Goal: Find contact information: Find contact information

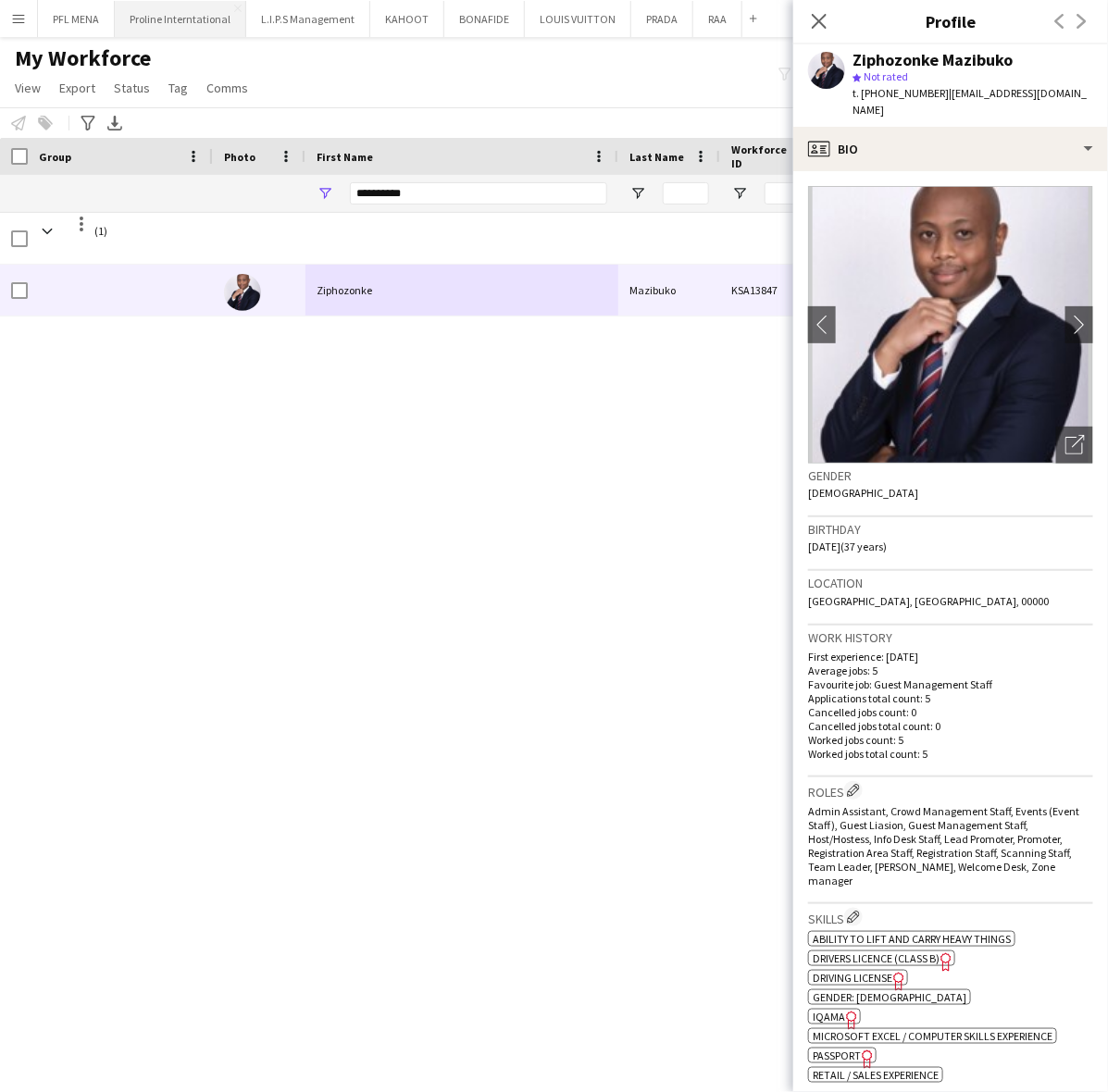
scroll to position [578, 0]
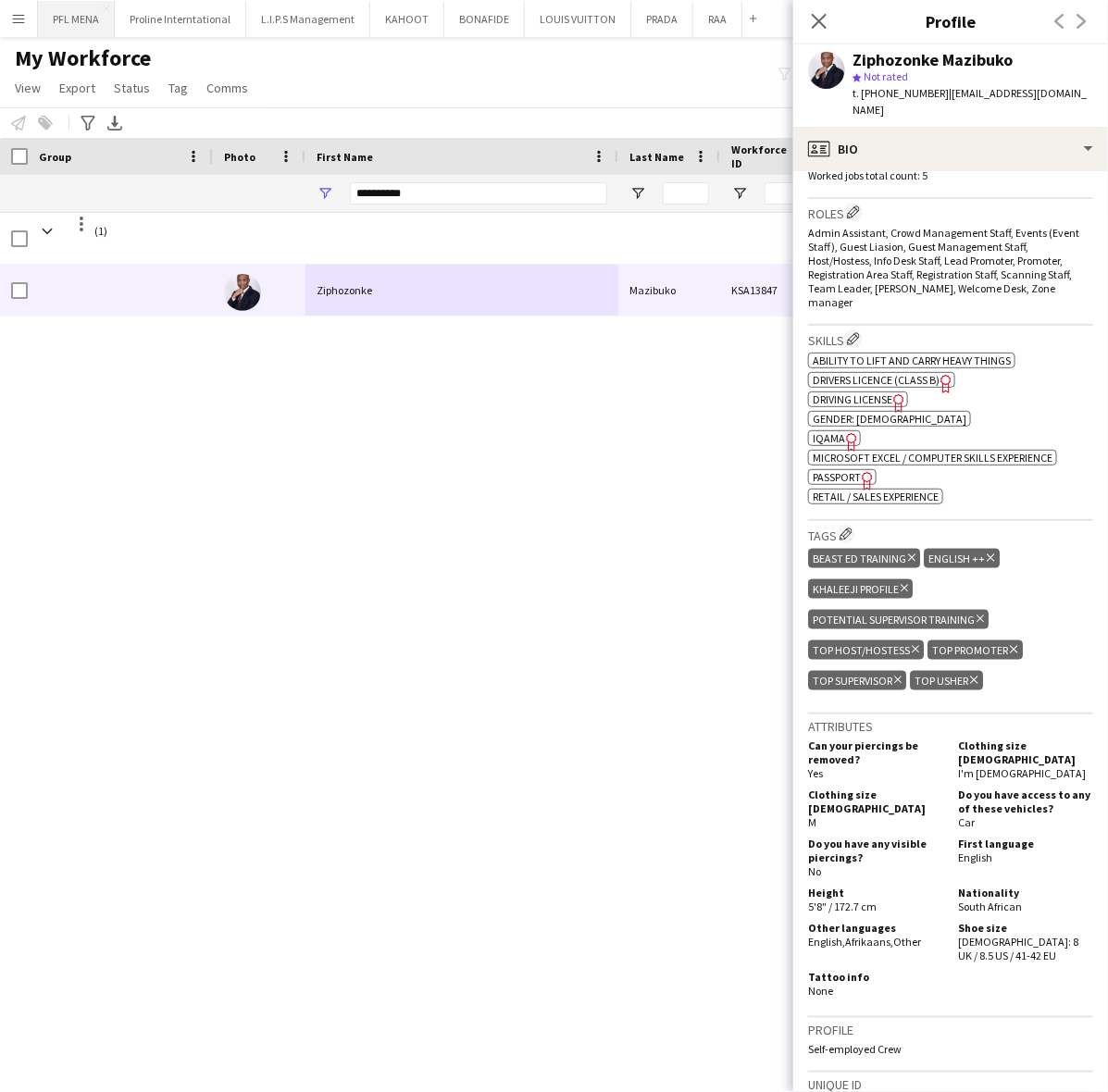
click at [75, 18] on button "PFL MENA Close" at bounding box center [76, 18] width 77 height 36
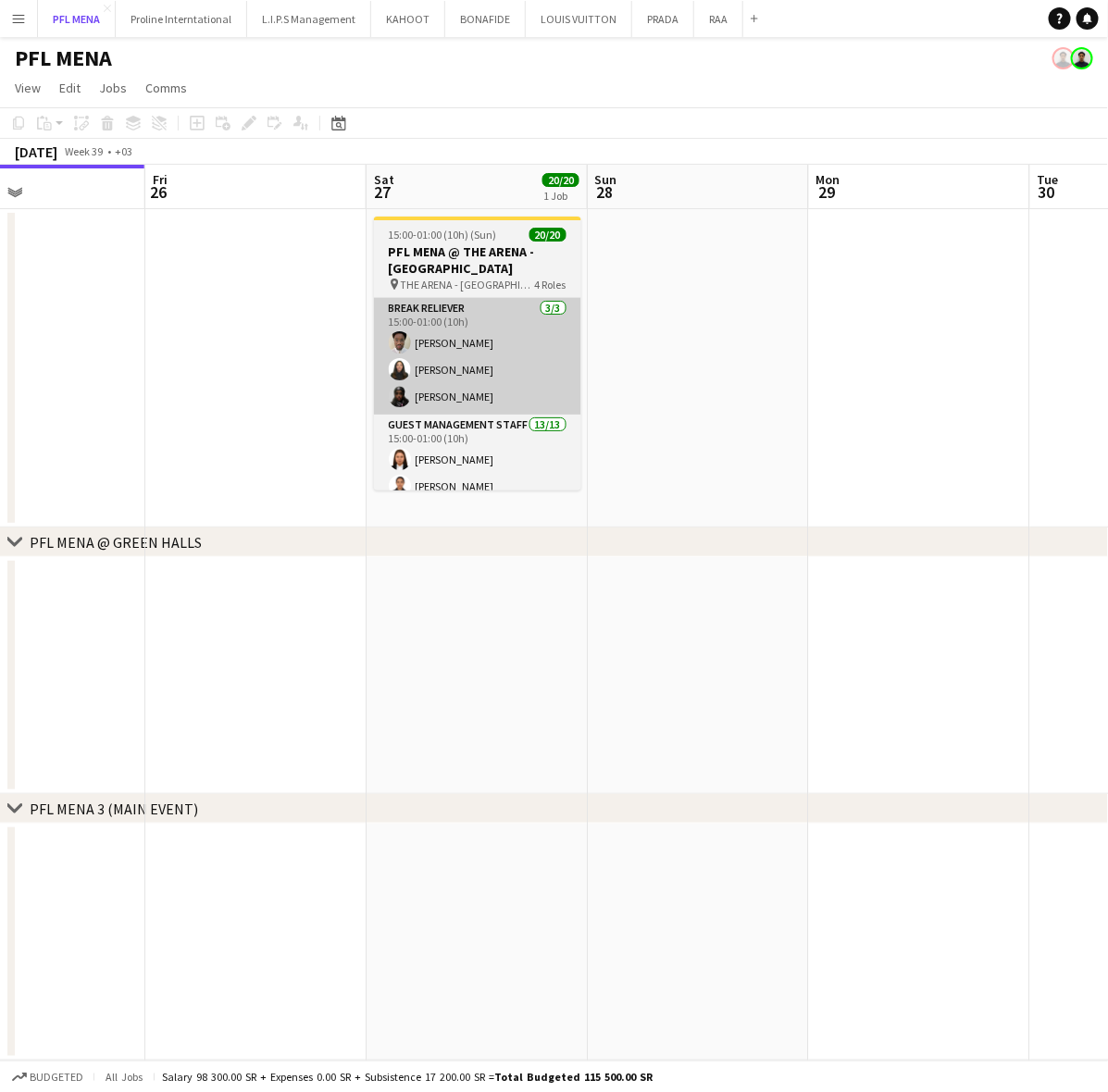
scroll to position [0, 519]
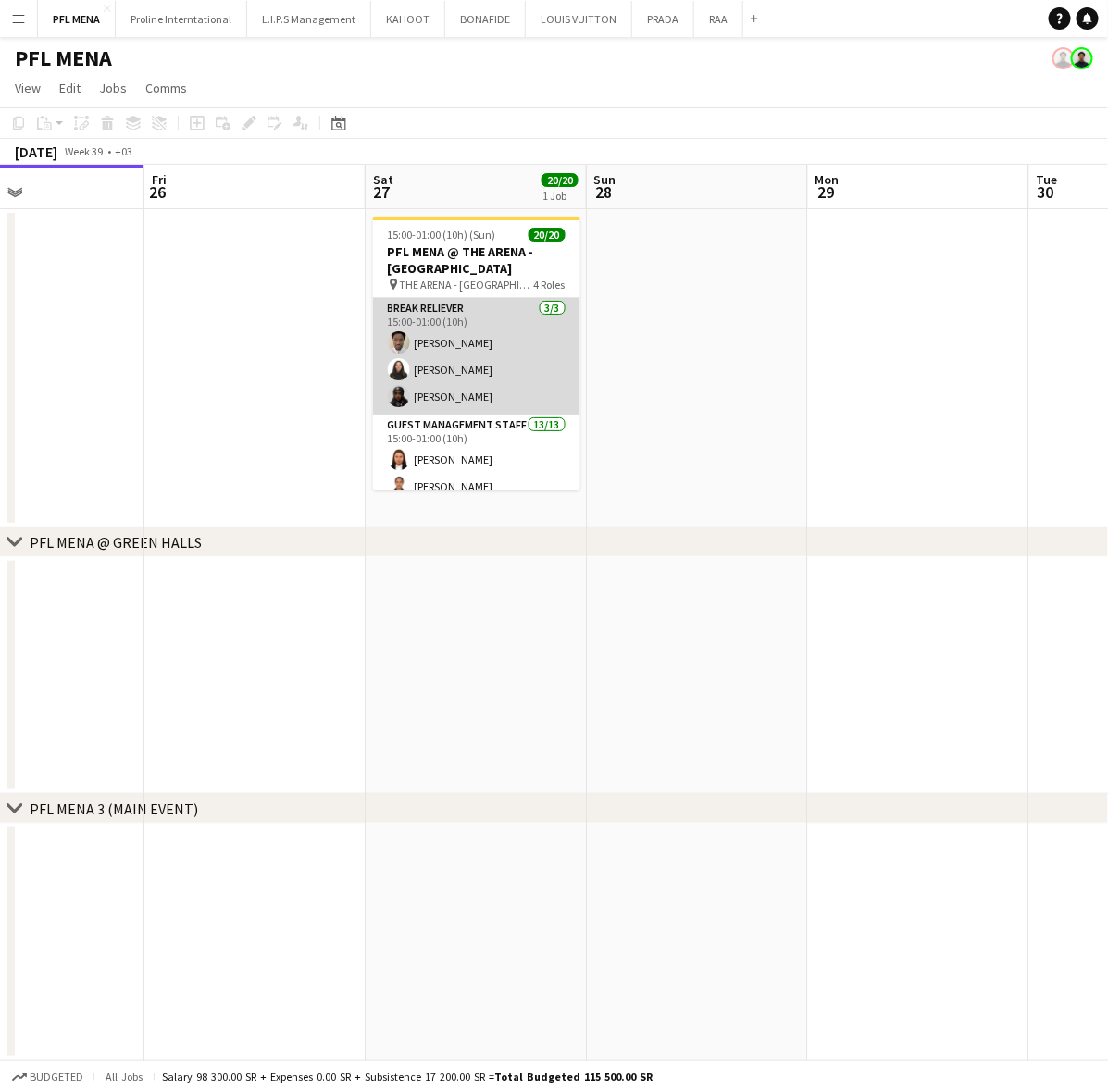
click at [512, 347] on app-card-role "Break reliever 3/3 15:00-01:00 (10h) Mazen Adam Siren Nahdi Madinah Ibrahim" at bounding box center [477, 356] width 208 height 116
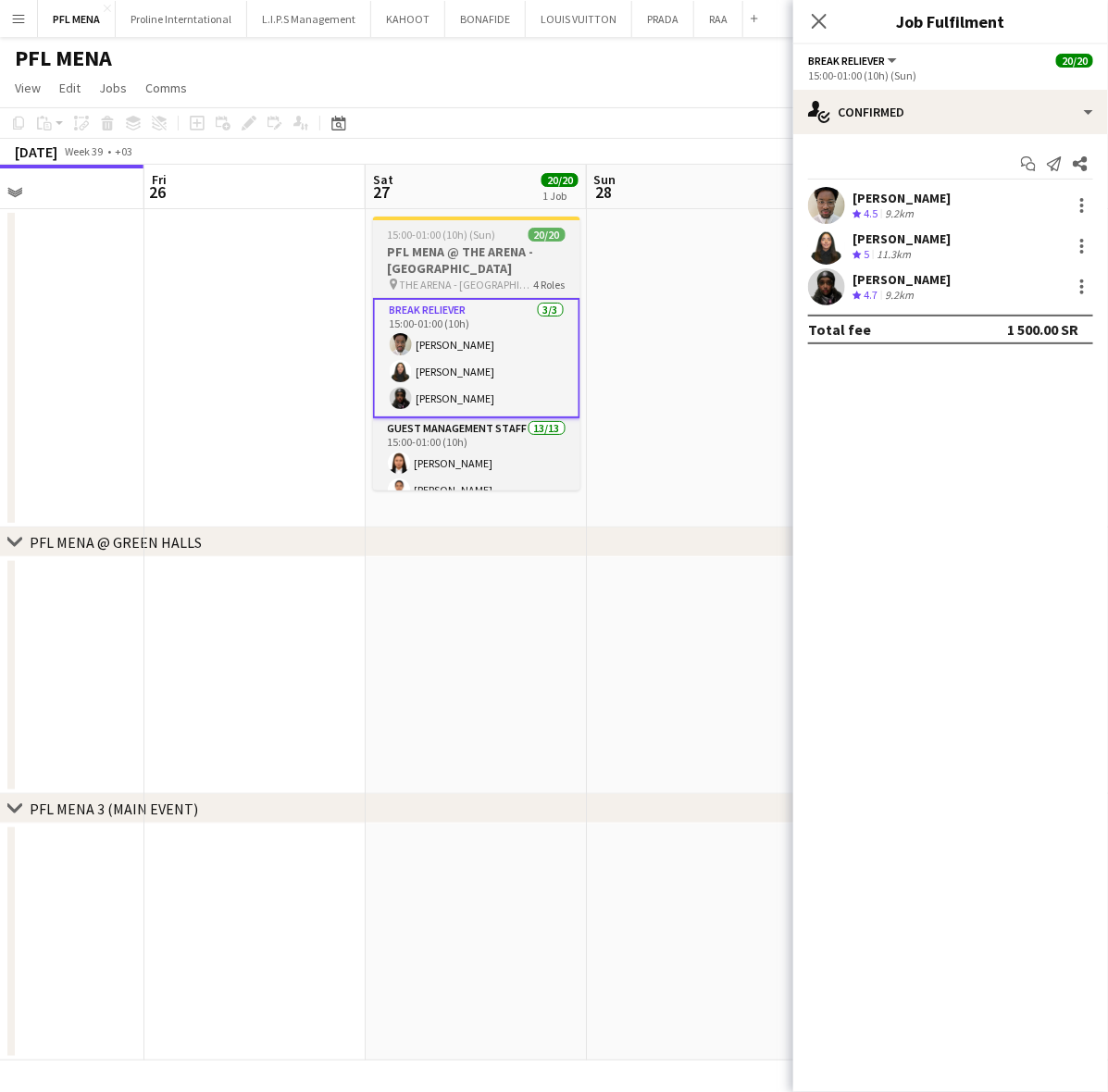
click at [447, 248] on h3 "PFL MENA @ THE ARENA - RIYADH" at bounding box center [477, 260] width 208 height 33
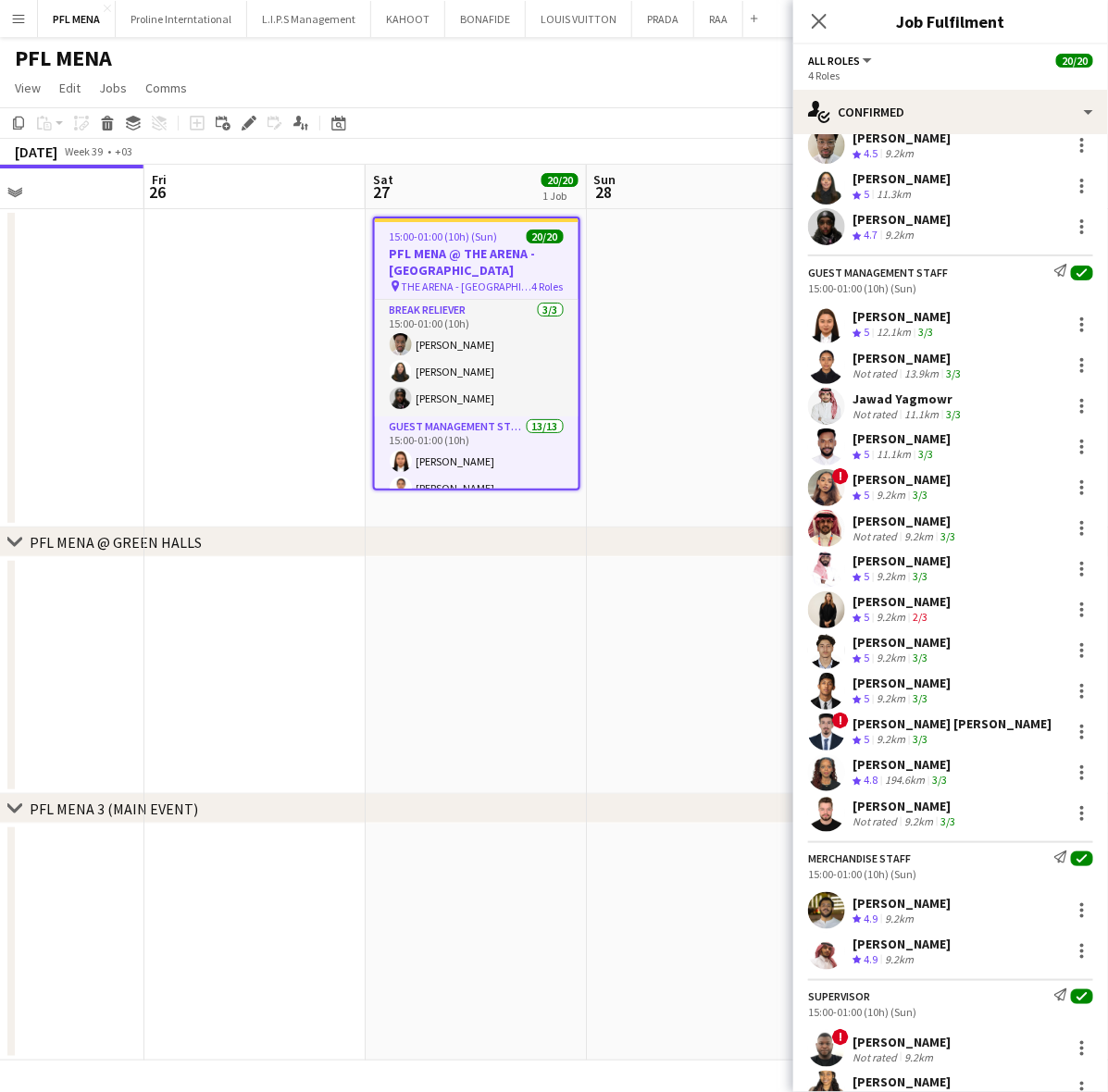
scroll to position [173, 0]
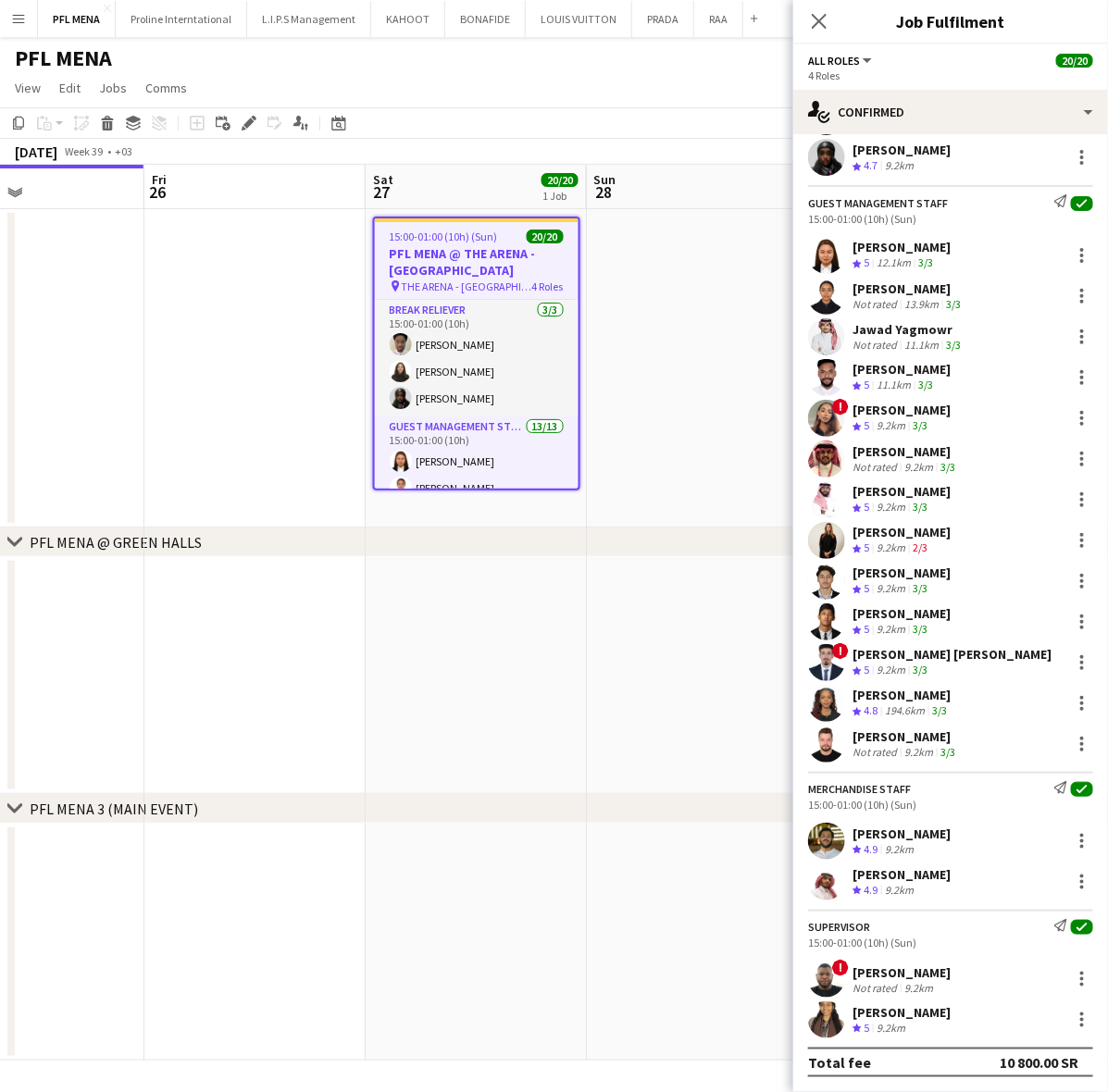
click at [902, 1023] on div "9.2km" at bounding box center [891, 1028] width 36 height 16
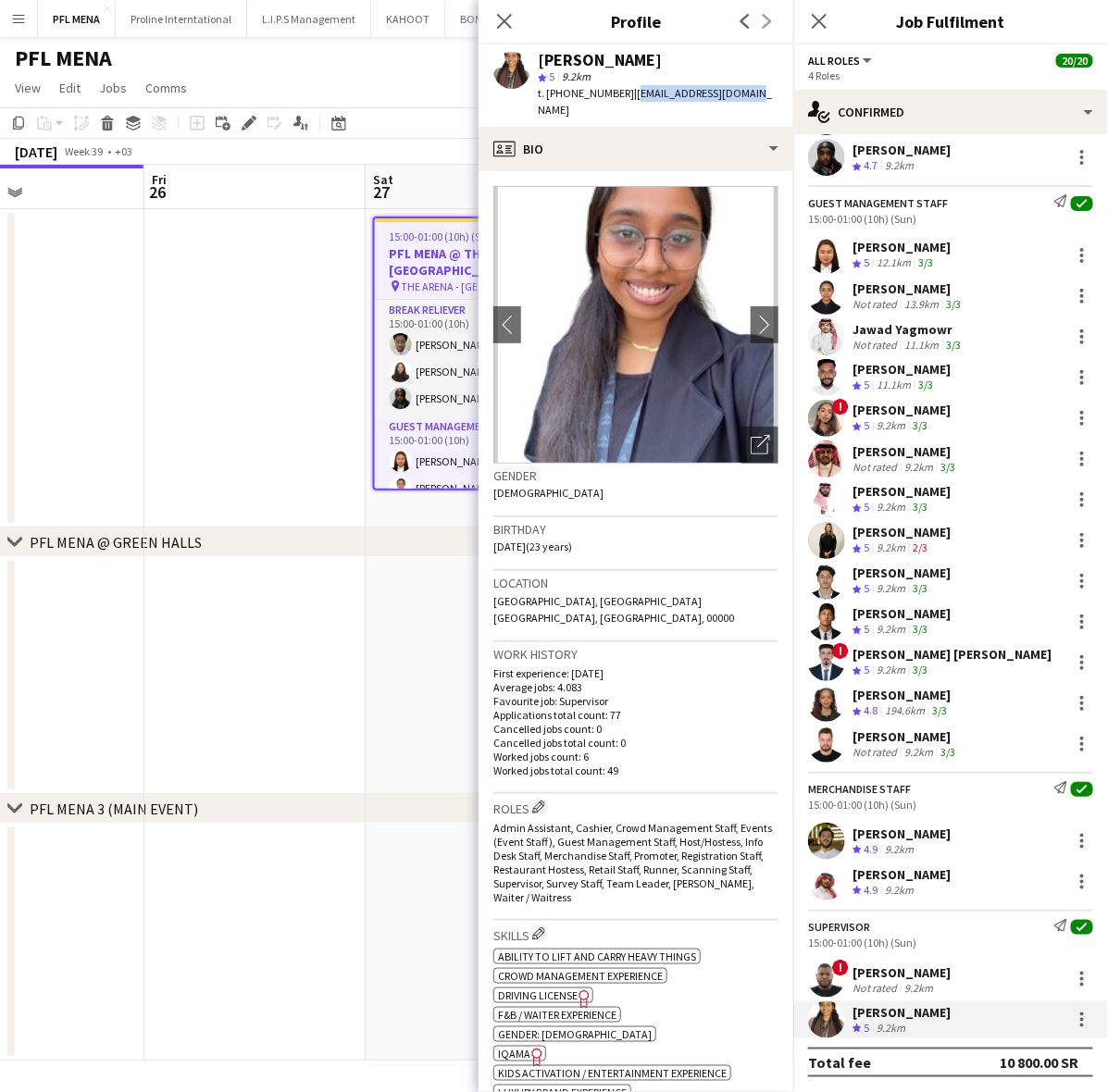
drag, startPoint x: 741, startPoint y: 93, endPoint x: 628, endPoint y: 91, distance: 113.0
click at [626, 92] on div "Leena AL-Gifari star 5 9.2km t. +966570997574 | leena.464@hotmail.com" at bounding box center [635, 85] width 314 height 82
copy span "leena.464@hotmail.com"
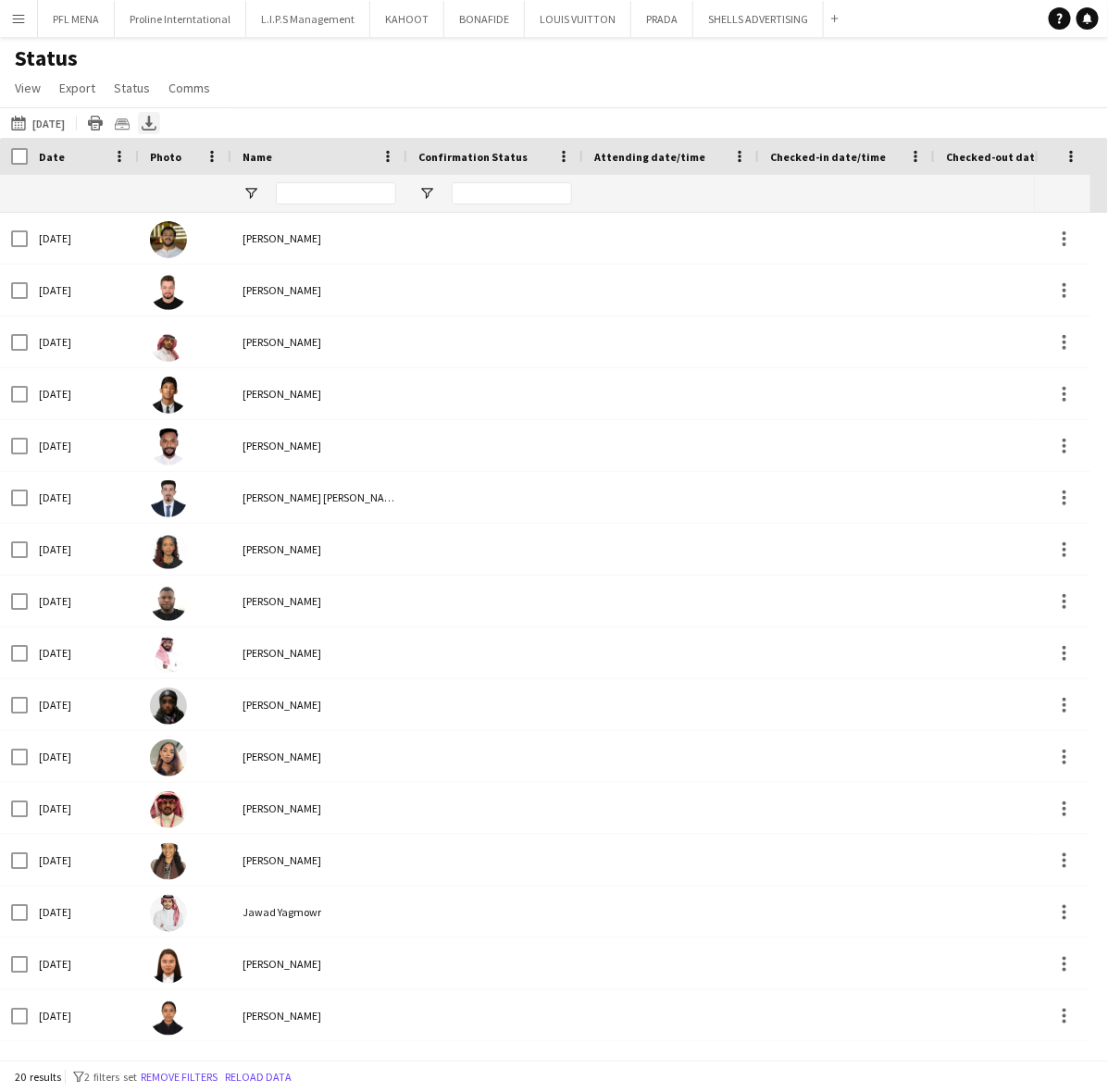
click at [156, 122] on icon "Export XLSX" at bounding box center [148, 122] width 15 height 15
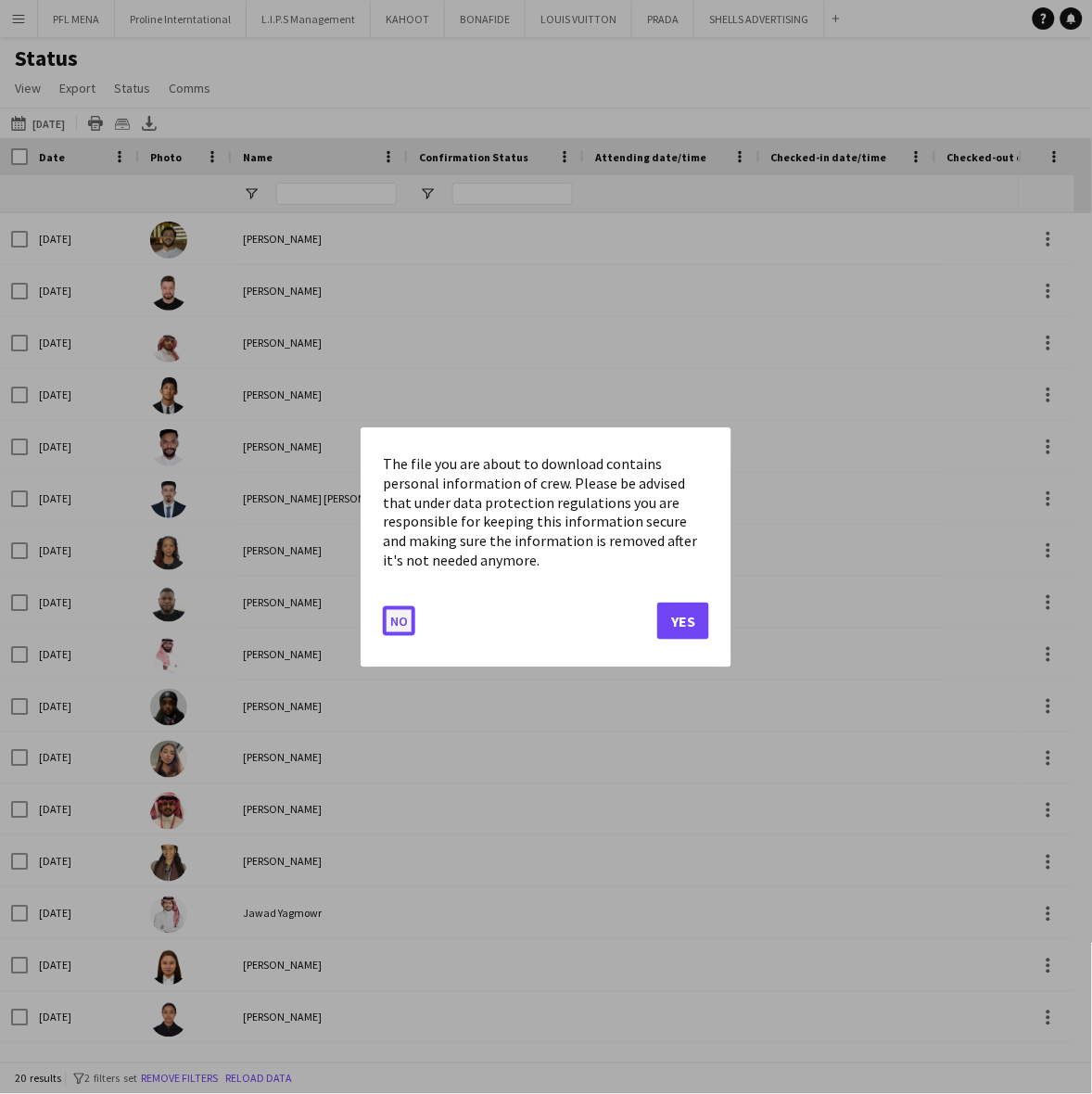
click at [394, 610] on button "No" at bounding box center [398, 620] width 32 height 30
